Goal: Book appointment/travel/reservation

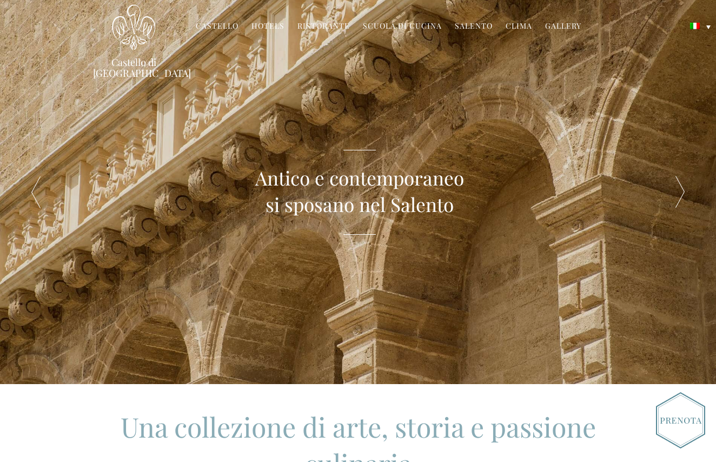
click at [270, 24] on link "Hotels" at bounding box center [267, 27] width 33 height 12
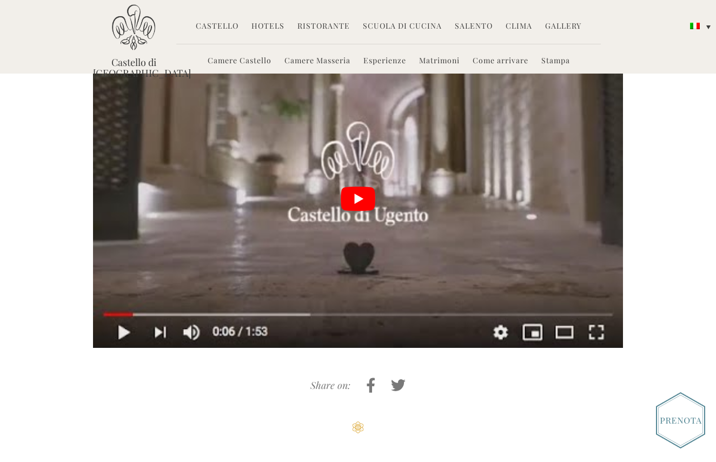
scroll to position [2079, 0]
click at [356, 172] on button "play Youtube video" at bounding box center [358, 199] width 530 height 298
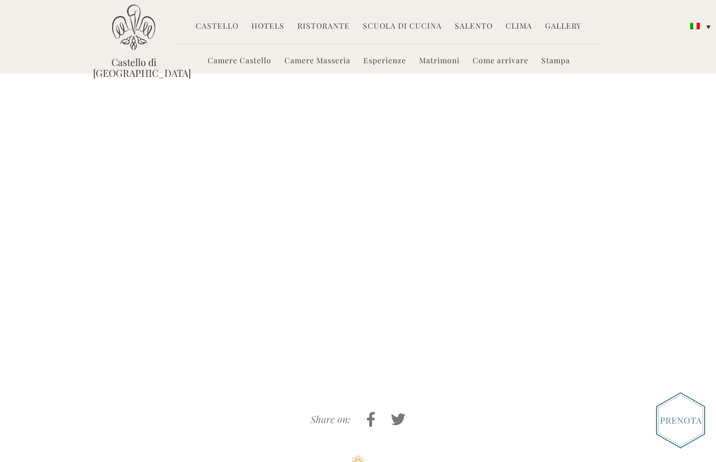
scroll to position [2040, 0]
click at [540, 415] on div "Share on:" at bounding box center [358, 444] width 716 height 58
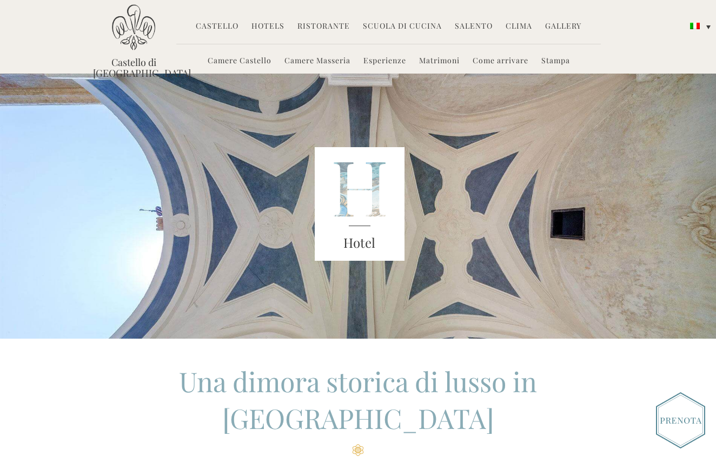
scroll to position [0, 0]
click at [270, 17] on li "Hotels Camere Castello Camere Masseria Esperienze Matrimoni Come arrivare Stampa" at bounding box center [268, 26] width 44 height 23
click at [270, 23] on link "Hotels" at bounding box center [267, 27] width 33 height 12
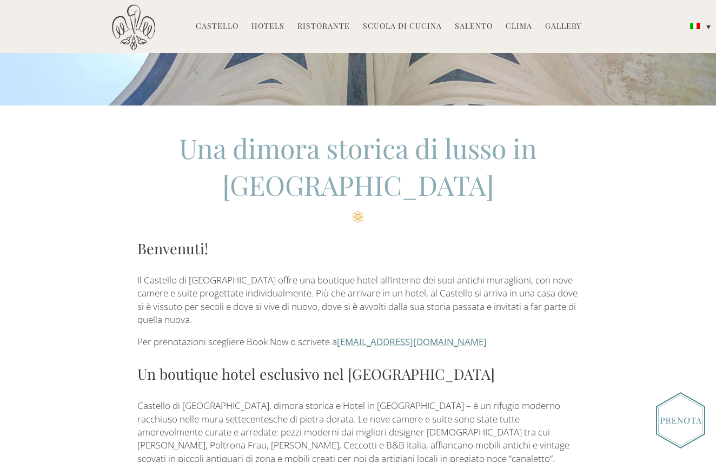
scroll to position [326, 0]
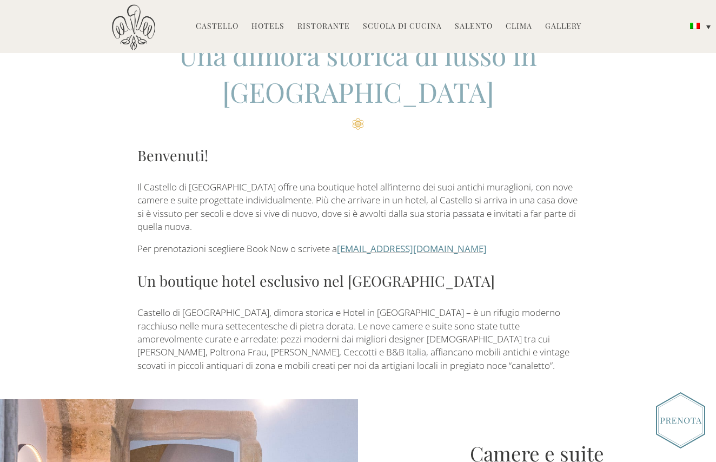
click at [271, 250] on p "Per prenotazioni scegliere Book Now o scrivete a [EMAIL_ADDRESS][DOMAIN_NAME]" at bounding box center [358, 248] width 442 height 13
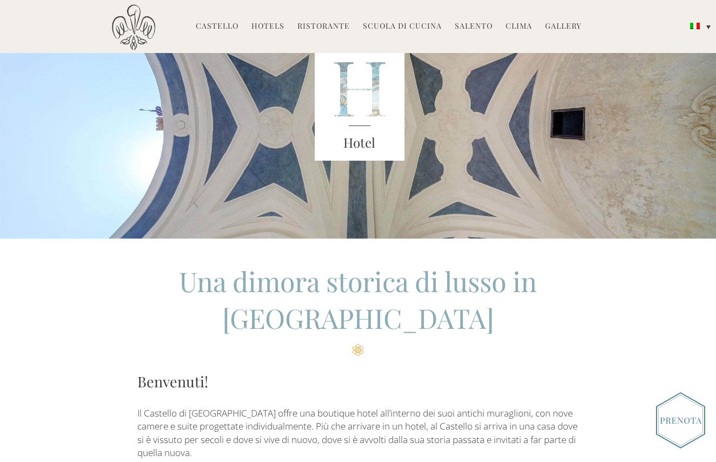
scroll to position [101, 0]
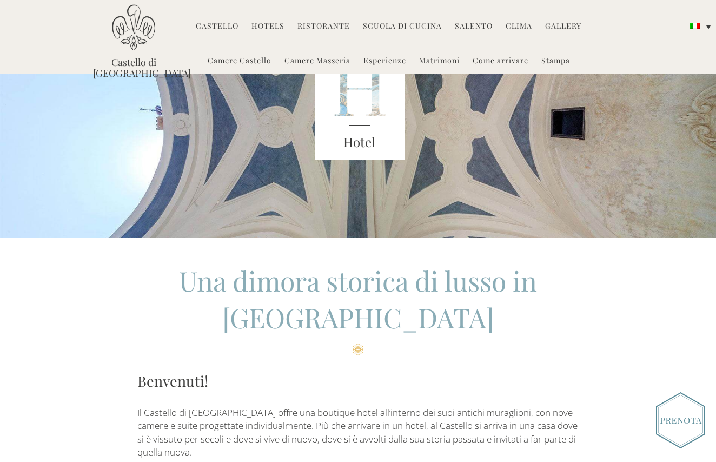
click at [675, 408] on img at bounding box center [680, 420] width 49 height 56
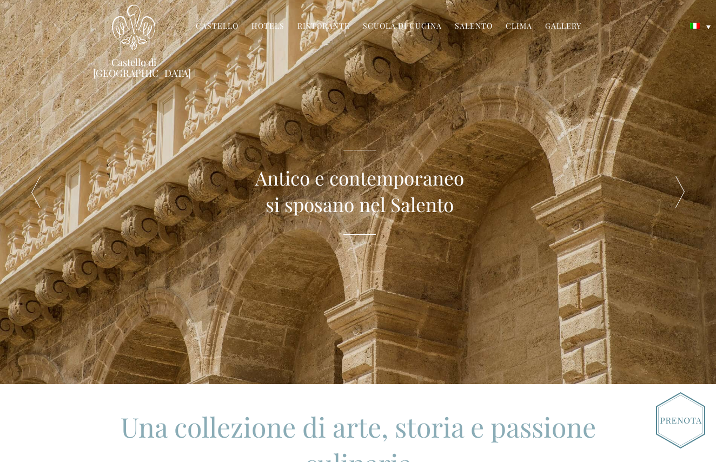
click at [683, 415] on img at bounding box center [680, 420] width 49 height 56
